Goal: Transaction & Acquisition: Purchase product/service

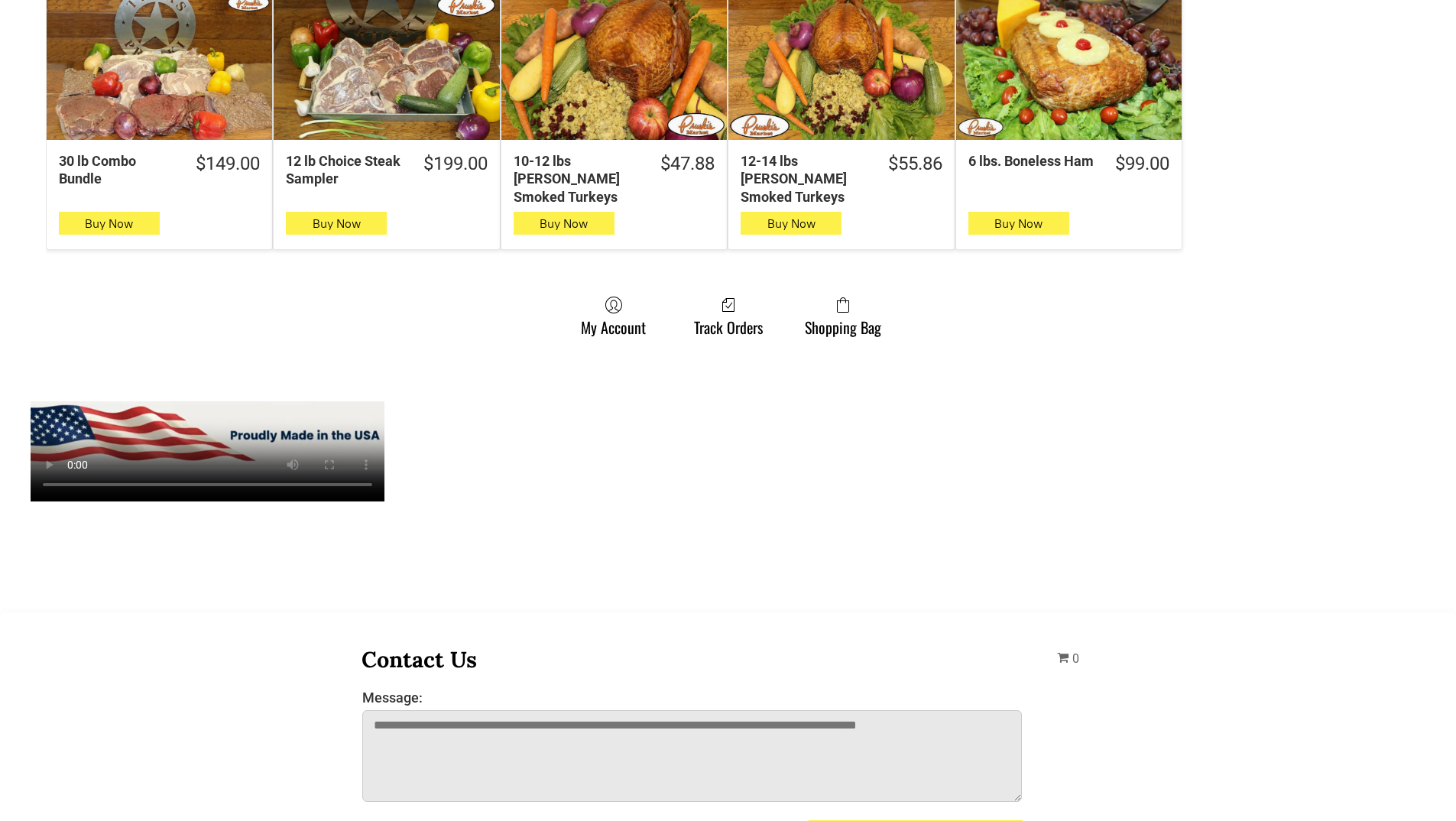
scroll to position [1070, 0]
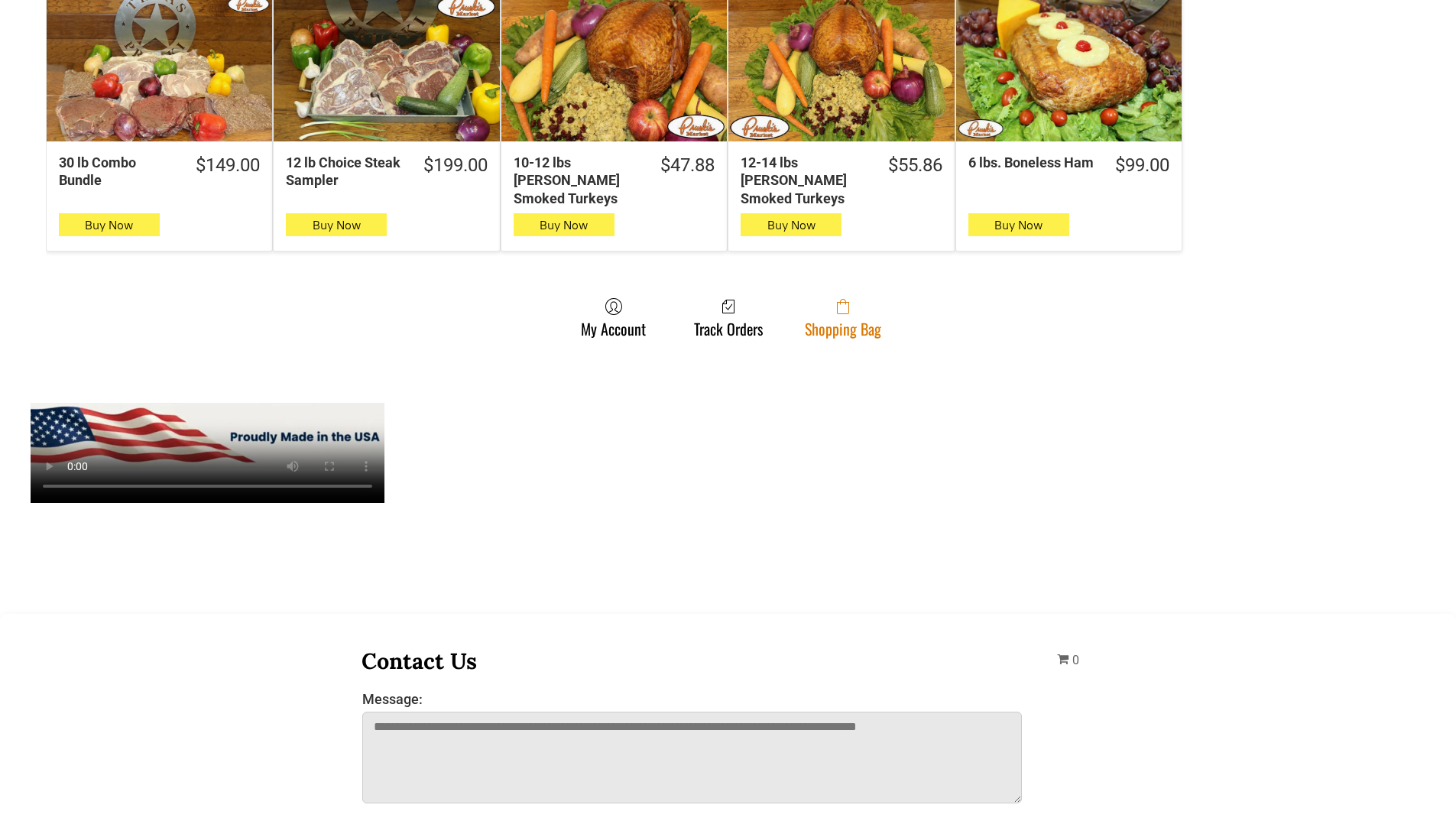
click at [864, 297] on span at bounding box center [843, 306] width 76 height 18
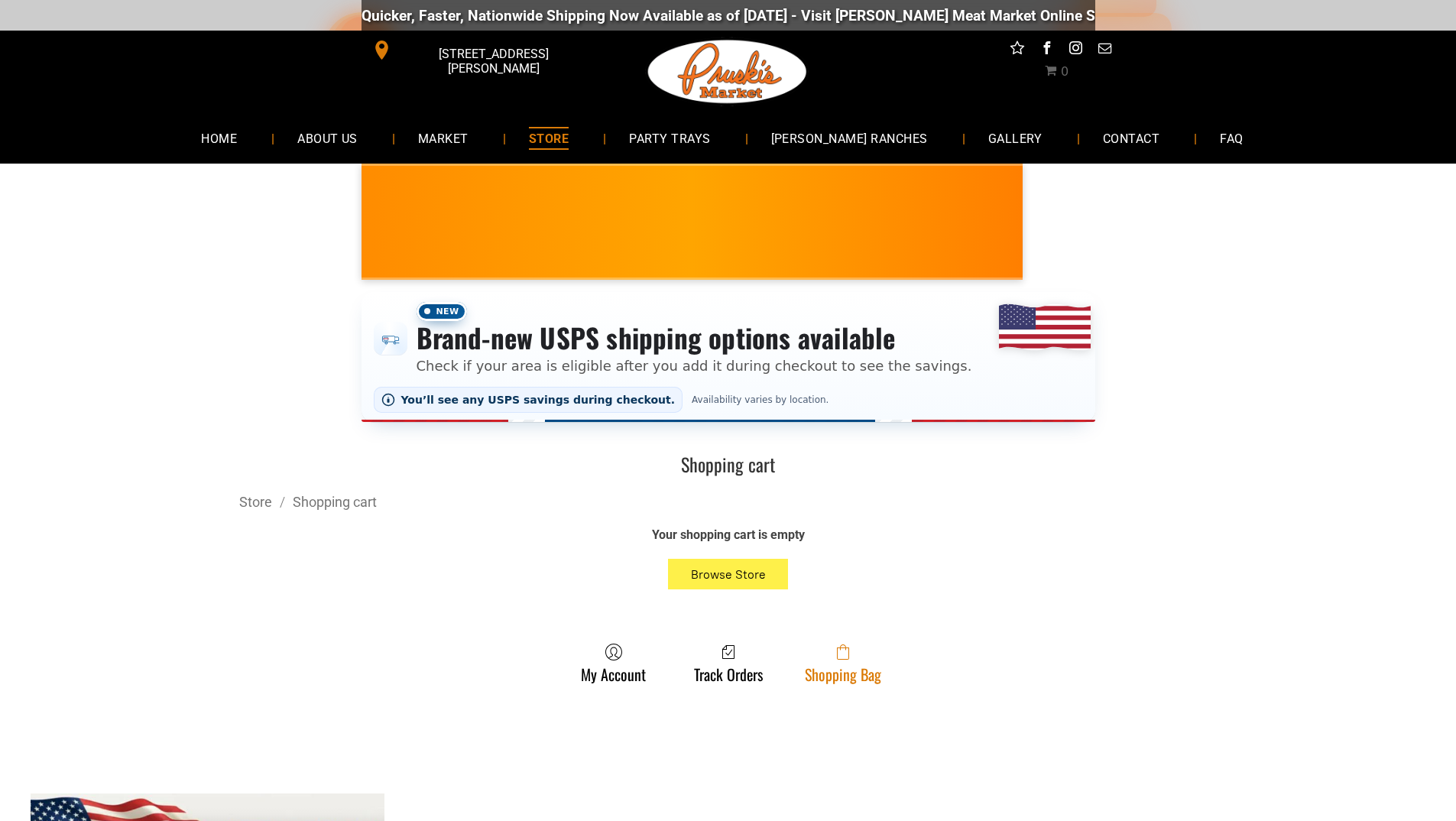
click at [847, 650] on icon at bounding box center [842, 652] width 12 height 15
click at [809, 670] on link "Shopping Bag" at bounding box center [843, 663] width 92 height 41
click at [830, 670] on link "Shopping Bag" at bounding box center [843, 663] width 92 height 41
